Goal: Task Accomplishment & Management: Manage account settings

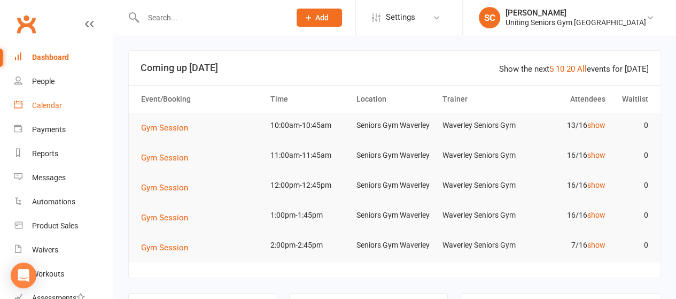
click at [48, 103] on div "Calendar" at bounding box center [47, 105] width 30 height 9
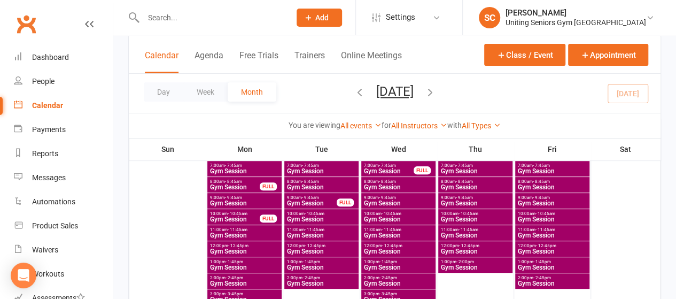
scroll to position [84, 0]
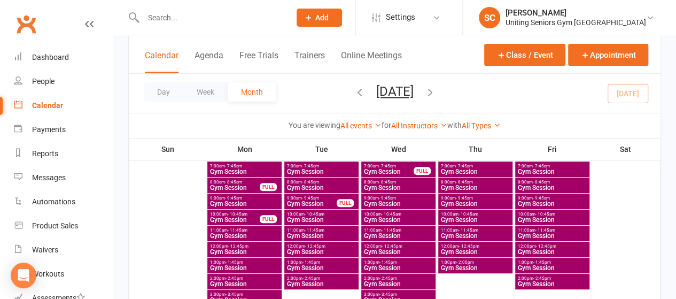
click at [166, 16] on input "text" at bounding box center [211, 17] width 143 height 15
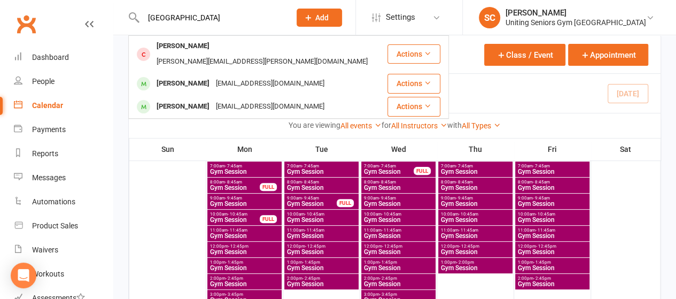
type input "sydney"
click at [187, 76] on div "[PERSON_NAME]" at bounding box center [182, 84] width 59 height 16
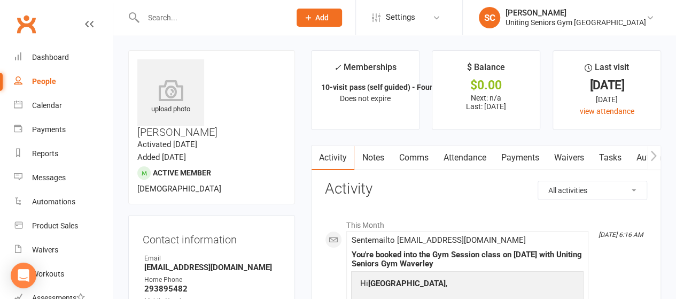
click at [465, 158] on link "Attendance" at bounding box center [465, 157] width 58 height 25
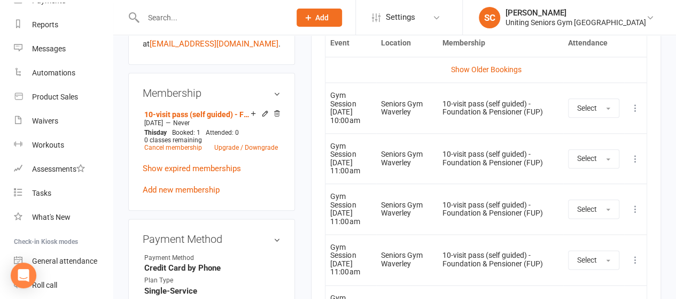
scroll to position [132, 0]
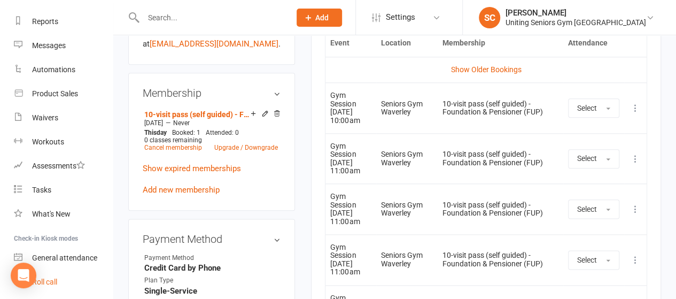
click at [56, 276] on link "Roll call" at bounding box center [63, 282] width 99 height 24
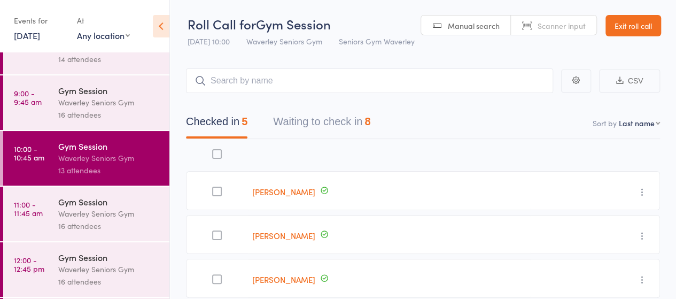
scroll to position [89, 0]
click at [353, 115] on button "Waiting to check in 8" at bounding box center [321, 124] width 97 height 28
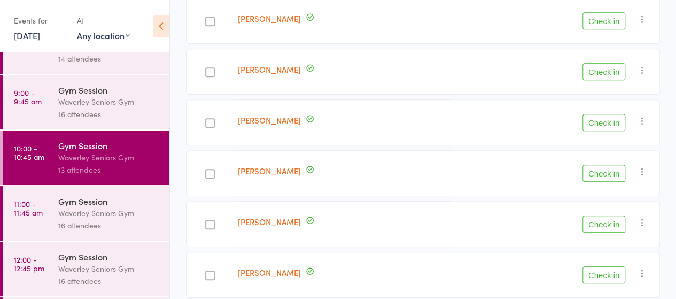
scroll to position [316, 0]
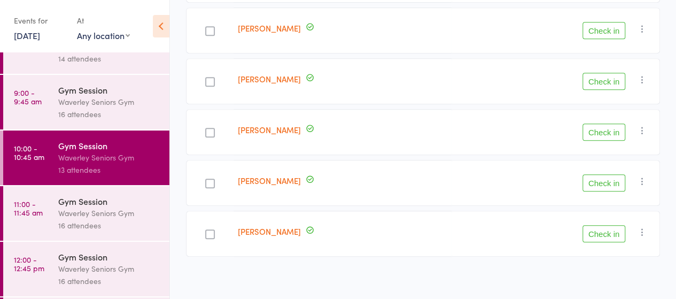
click at [644, 227] on icon "button" at bounding box center [642, 232] width 11 height 11
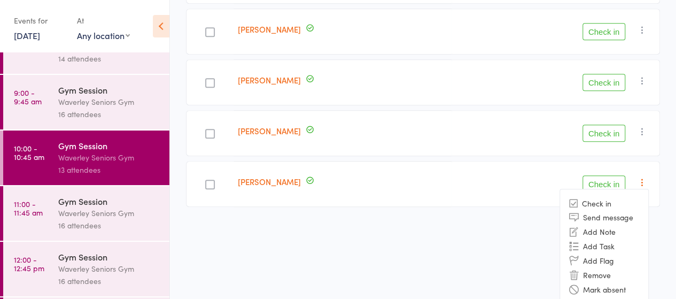
click at [590, 270] on li "Remove" at bounding box center [604, 275] width 88 height 14
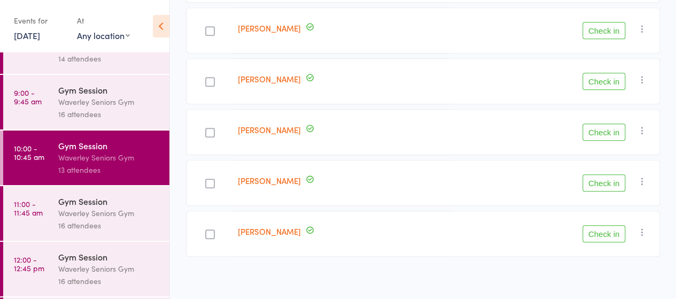
scroll to position [266, 0]
click at [87, 205] on div "Gym Session" at bounding box center [109, 201] width 102 height 12
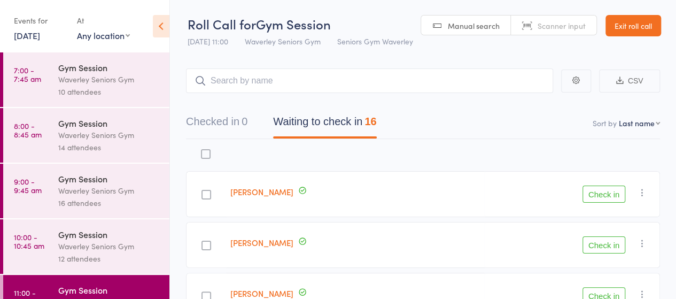
click at [654, 32] on link "Exit roll call" at bounding box center [634, 25] width 56 height 21
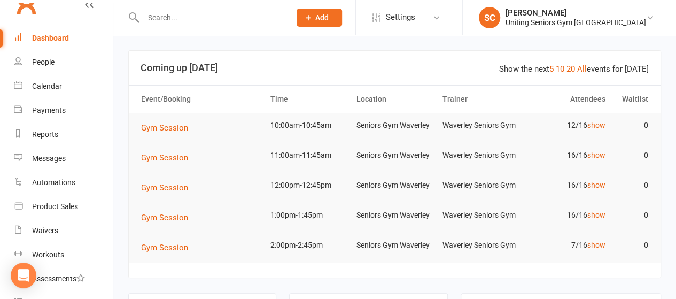
scroll to position [9, 0]
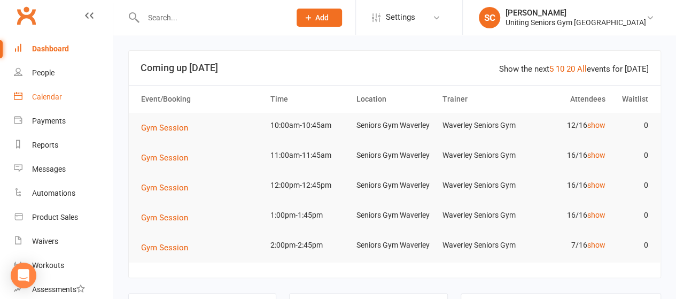
click at [49, 99] on div "Calendar" at bounding box center [47, 96] width 30 height 9
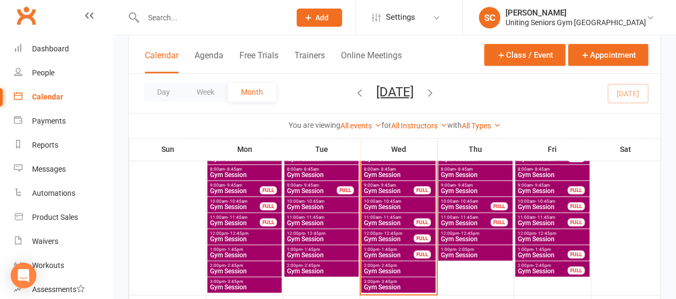
scroll to position [430, 0]
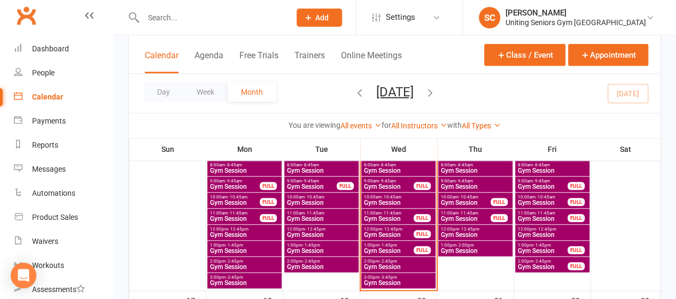
click at [380, 216] on span "Gym Session" at bounding box center [388, 218] width 51 height 6
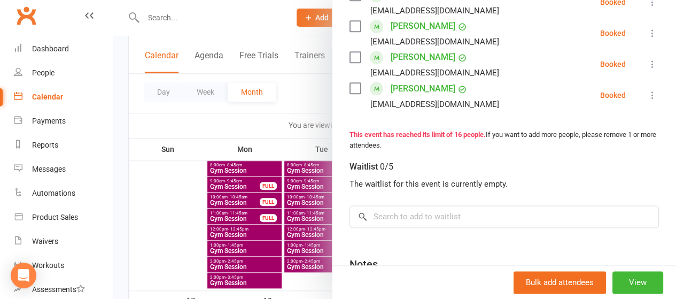
scroll to position [696, 0]
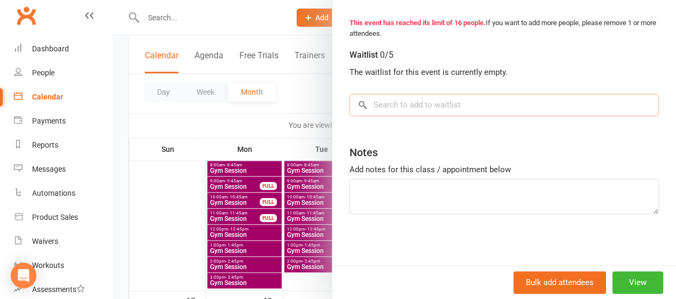
click at [475, 110] on input "search" at bounding box center [505, 105] width 310 height 22
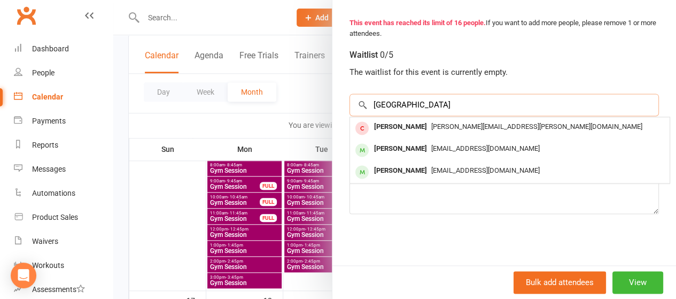
type input "sydney"
click at [432, 145] on span "[EMAIL_ADDRESS][DOMAIN_NAME]" at bounding box center [485, 148] width 109 height 8
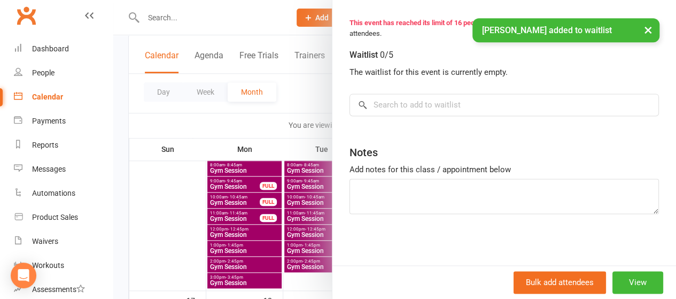
scroll to position [710, 0]
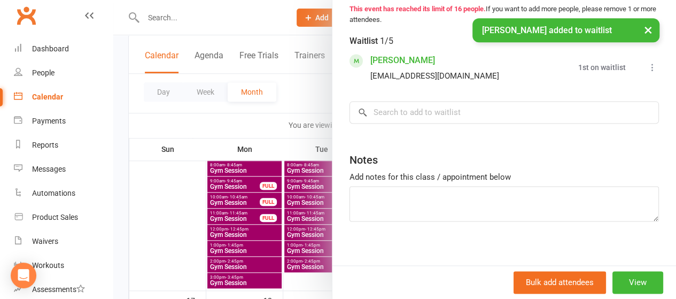
click at [647, 73] on icon at bounding box center [652, 67] width 11 height 11
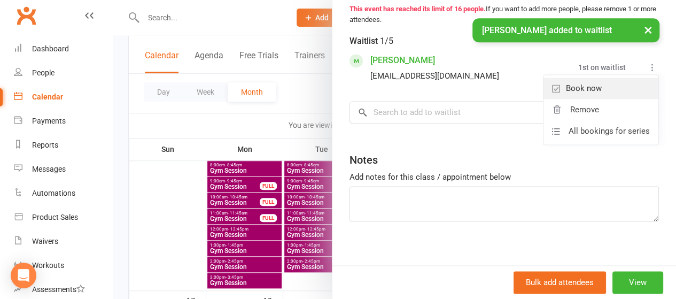
click at [614, 95] on link "Book now" at bounding box center [601, 88] width 115 height 21
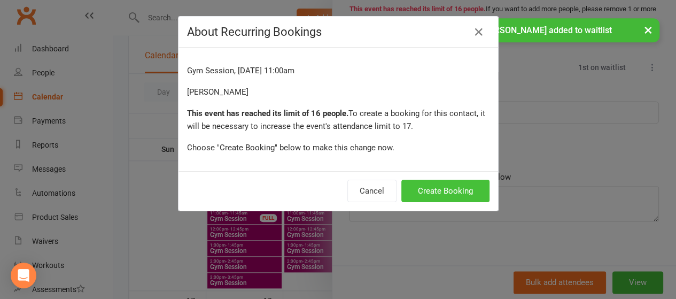
click at [464, 188] on button "Create Booking" at bounding box center [445, 191] width 88 height 22
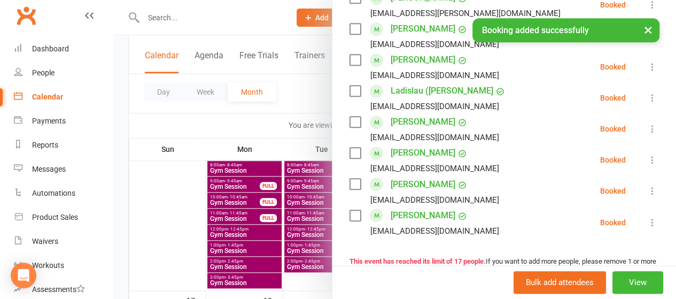
scroll to position [490, 0]
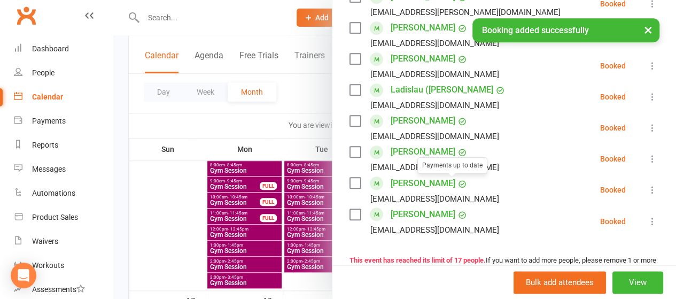
click at [211, 133] on div at bounding box center [394, 149] width 563 height 299
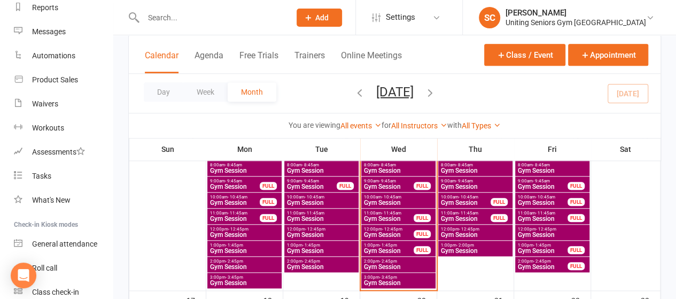
scroll to position [149, 0]
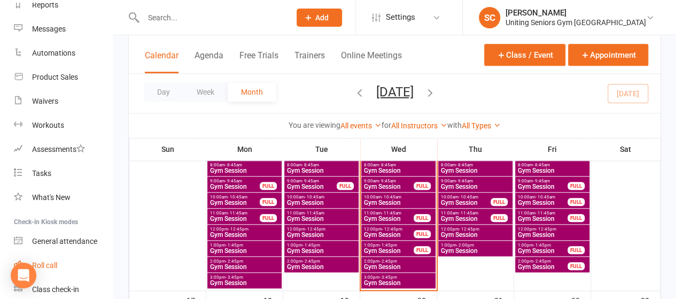
click at [51, 268] on div "Roll call" at bounding box center [44, 265] width 25 height 9
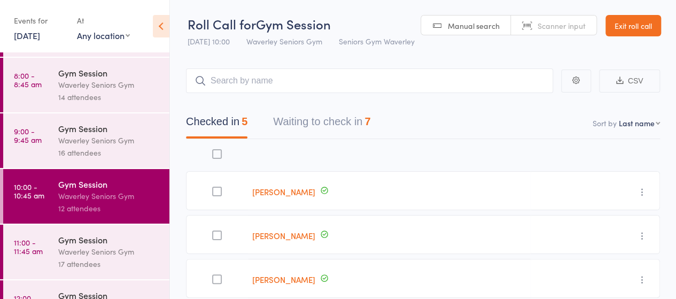
scroll to position [51, 0]
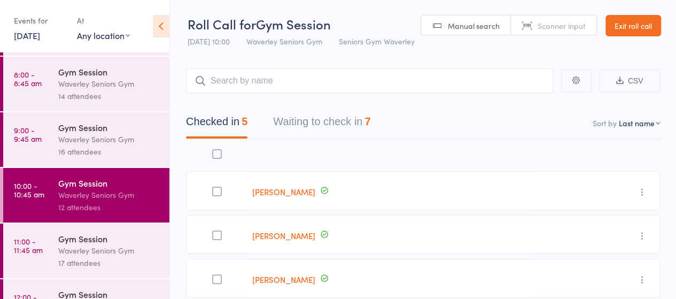
click at [67, 253] on div "Waverley Seniors Gym" at bounding box center [109, 250] width 102 height 12
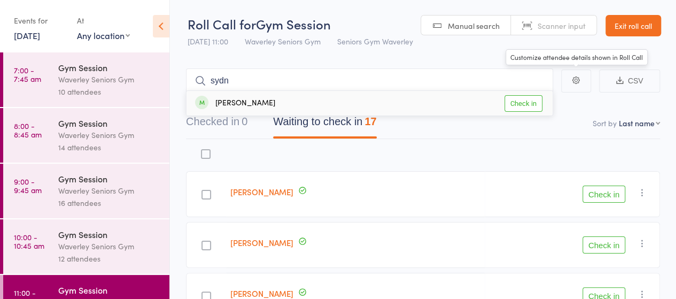
type input "sydn"
click at [643, 20] on link "Exit roll call" at bounding box center [634, 25] width 56 height 21
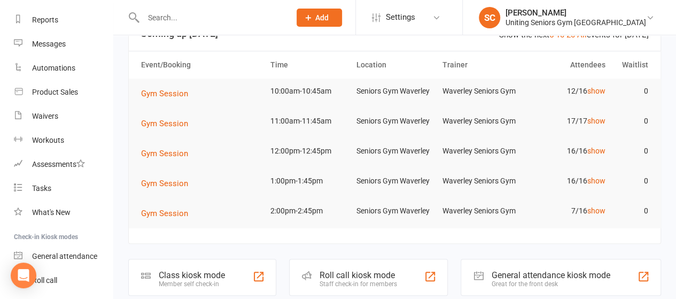
scroll to position [134, 0]
click at [49, 281] on div "Roll call" at bounding box center [44, 279] width 25 height 9
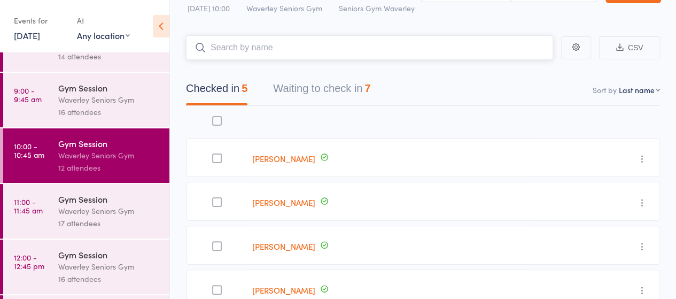
scroll to position [27, 0]
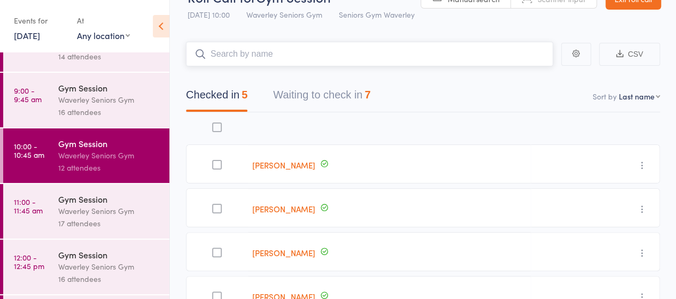
click at [343, 99] on button "Waiting to check in 7" at bounding box center [321, 97] width 97 height 28
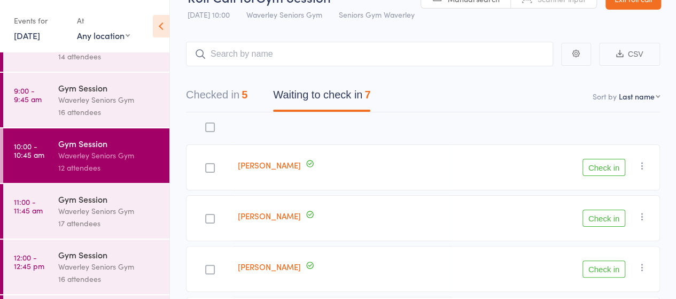
click at [601, 167] on button "Check in" at bounding box center [604, 167] width 43 height 17
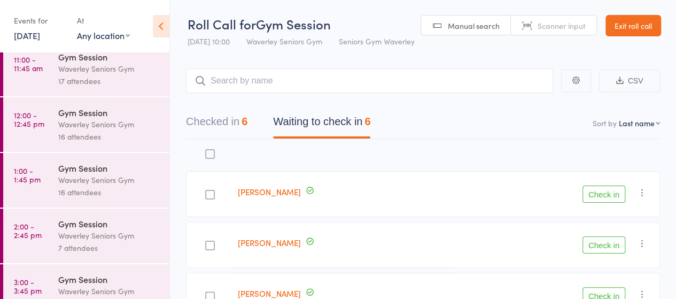
scroll to position [0, 0]
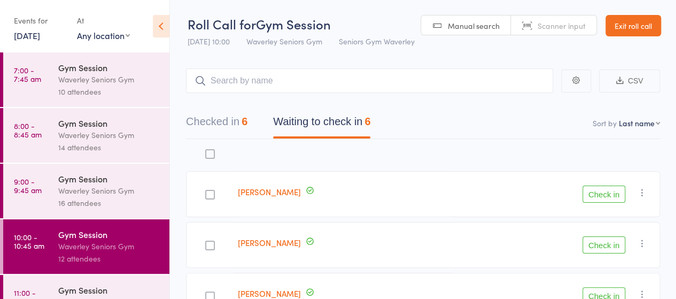
click at [222, 123] on button "Checked in 6" at bounding box center [216, 124] width 61 height 28
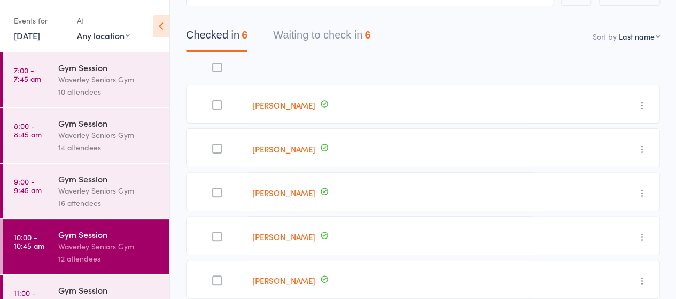
scroll to position [86, 0]
click at [362, 28] on button "Waiting to check in 6" at bounding box center [321, 38] width 97 height 28
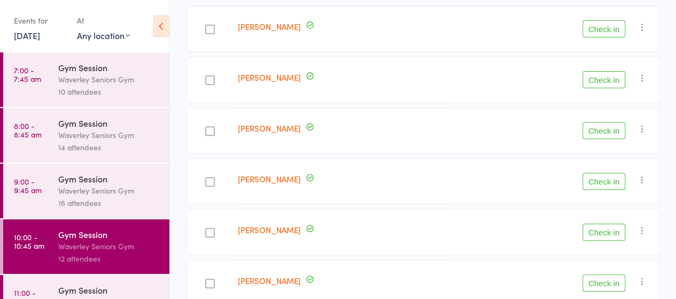
scroll to position [166, 0]
click at [598, 128] on button "Check in" at bounding box center [604, 129] width 43 height 17
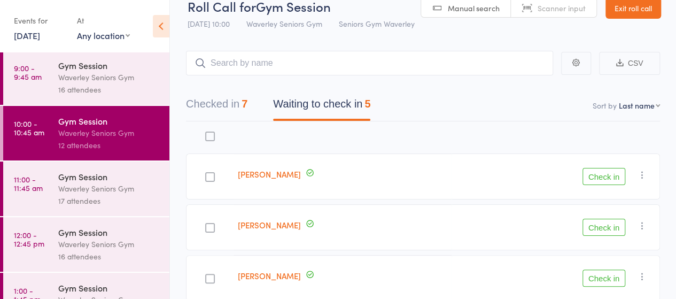
scroll to position [114, 0]
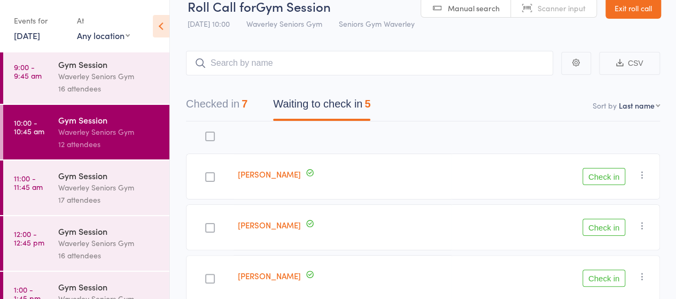
click at [86, 184] on div "Waverley Seniors Gym" at bounding box center [109, 187] width 102 height 12
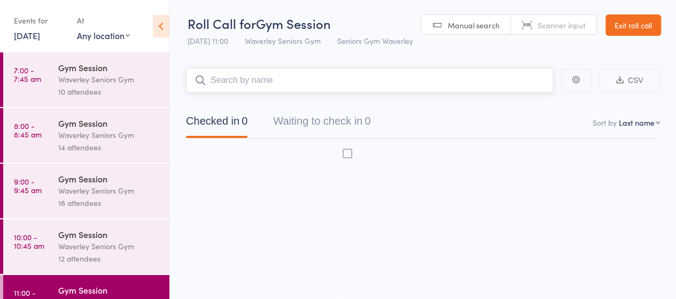
scroll to position [1, 0]
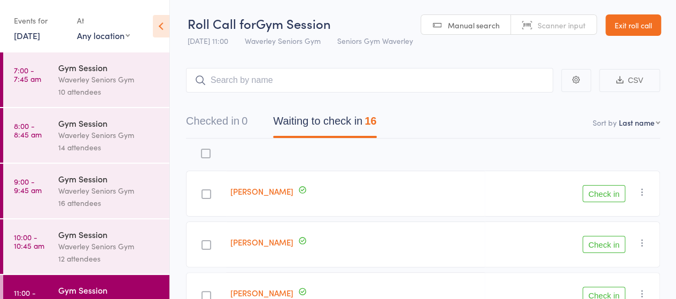
click at [629, 25] on link "Exit roll call" at bounding box center [634, 24] width 56 height 21
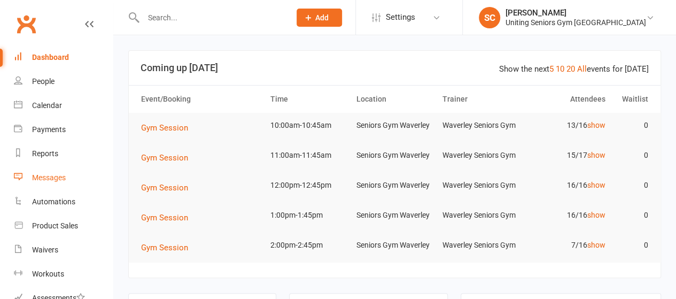
click at [47, 179] on div "Messages" at bounding box center [49, 177] width 34 height 9
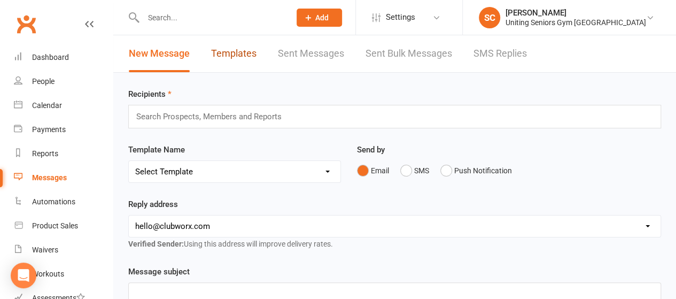
click at [242, 55] on link "Templates" at bounding box center [233, 53] width 45 height 37
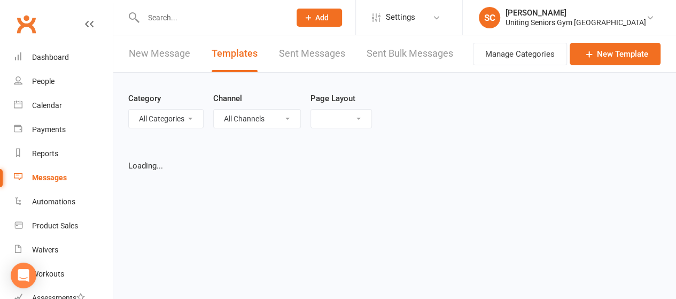
select select "list"
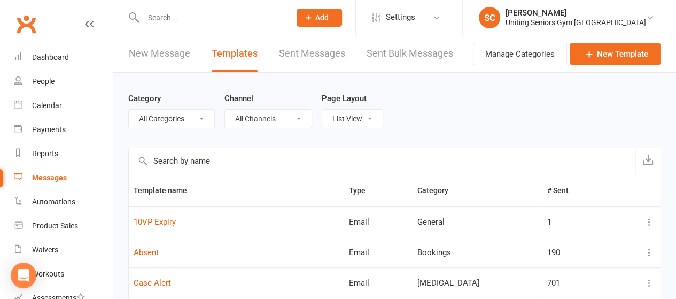
click at [159, 22] on input "text" at bounding box center [211, 17] width 143 height 15
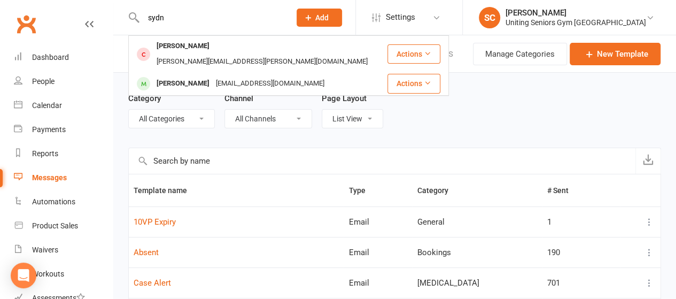
type input "sydn"
click at [175, 73] on div "[PERSON_NAME] [EMAIL_ADDRESS][DOMAIN_NAME]" at bounding box center [257, 84] width 257 height 22
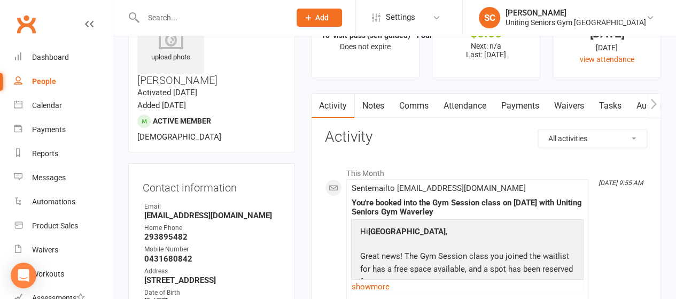
scroll to position [56, 0]
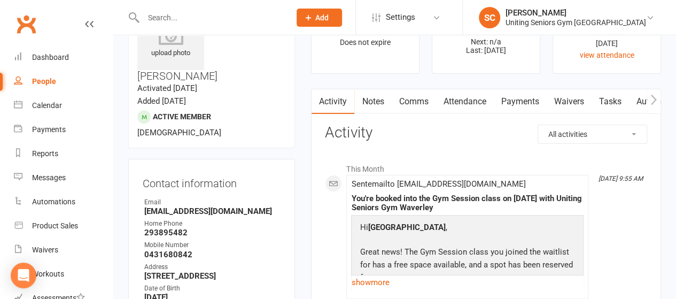
click at [421, 100] on link "Comms" at bounding box center [413, 101] width 44 height 25
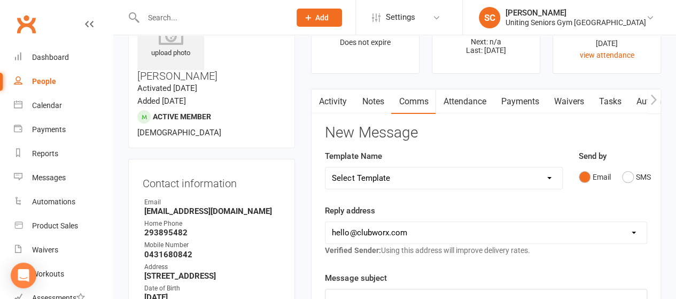
click at [430, 172] on select "Select Template [Email] Absent [Email] Non-attendance [Email] PE2 - Bookings [E…" at bounding box center [444, 177] width 236 height 21
select select "14"
click at [326, 167] on select "Select Template [Email] Absent [Email] Non-attendance [Email] PE2 - Bookings [E…" at bounding box center [444, 177] width 236 height 21
